Goal: Communication & Community: Answer question/provide support

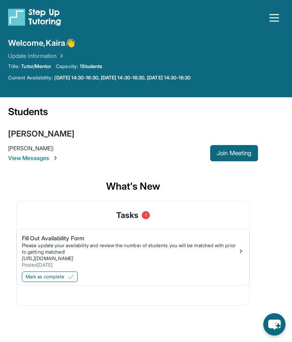
click at [41, 155] on span "View Messages" at bounding box center [109, 158] width 202 height 8
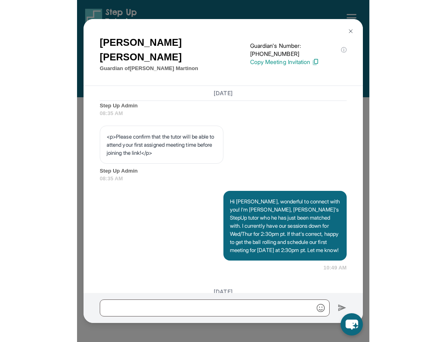
scroll to position [742, 0]
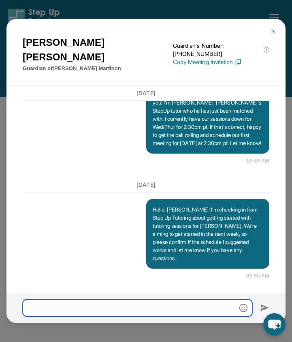
click at [108, 309] on input "text" at bounding box center [138, 308] width 230 height 17
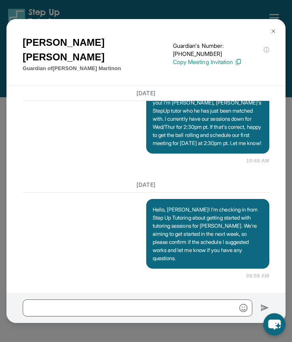
click at [274, 30] on img at bounding box center [273, 31] width 6 height 6
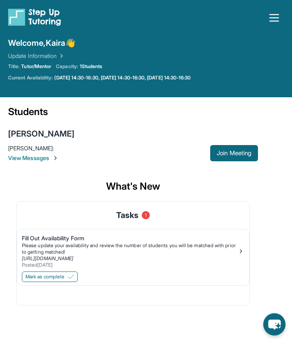
click at [271, 19] on icon "button" at bounding box center [274, 17] width 13 height 13
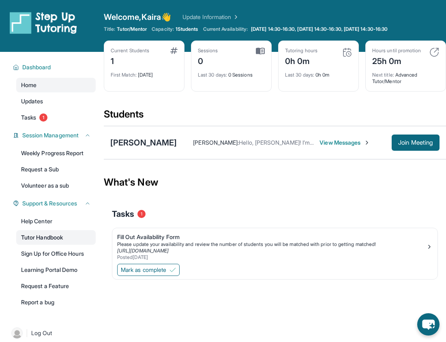
click at [42, 238] on link "Tutor Handbook" at bounding box center [55, 237] width 79 height 15
click at [180, 143] on div "[PERSON_NAME] : Hello, [PERSON_NAME]! I’m checking in from Step Up Tutoring abo…" at bounding box center [284, 143] width 215 height 8
click at [292, 145] on span "View Messages" at bounding box center [345, 143] width 51 height 8
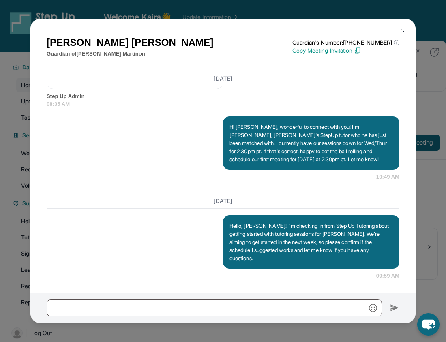
scroll to position [563, 0]
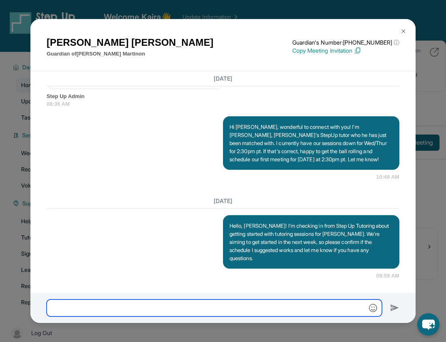
click at [131, 314] on input "text" at bounding box center [214, 308] width 335 height 17
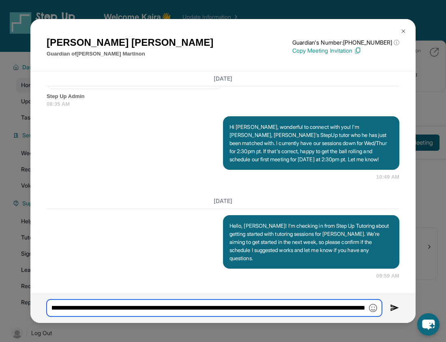
scroll to position [0, 121]
type input "**********"
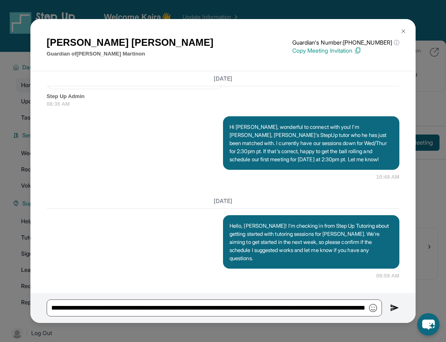
scroll to position [0, 0]
click at [292, 306] on img at bounding box center [394, 308] width 9 height 10
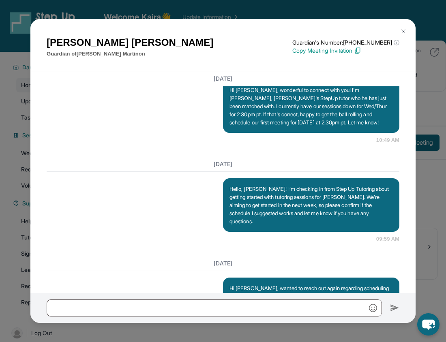
scroll to position [646, 0]
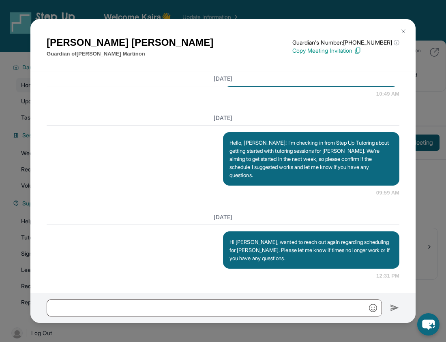
click at [292, 29] on img at bounding box center [403, 31] width 6 height 6
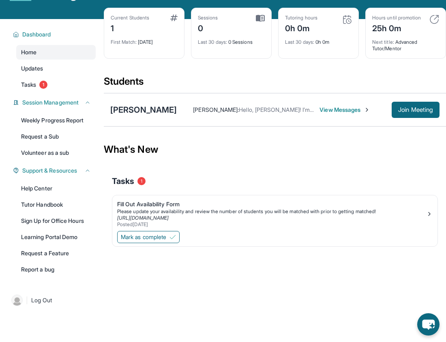
scroll to position [26, 0]
